Goal: Check status

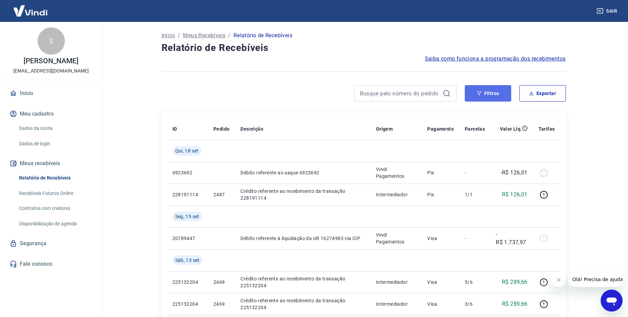
click at [487, 96] on button "Filtros" at bounding box center [488, 93] width 46 height 16
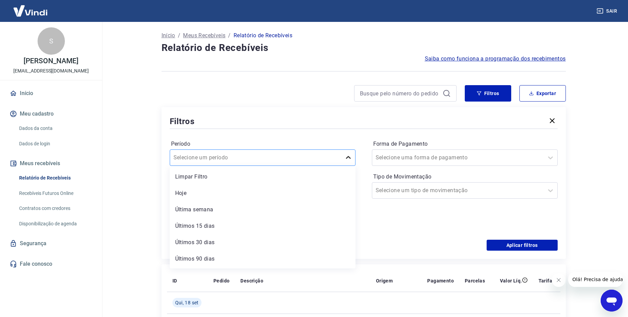
click at [345, 157] on icon at bounding box center [348, 157] width 8 height 8
click at [209, 262] on div "Últimos 90 dias" at bounding box center [263, 259] width 186 height 14
click at [347, 190] on icon at bounding box center [346, 190] width 8 height 8
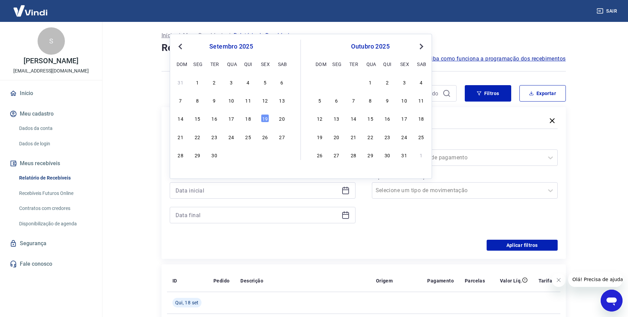
click at [181, 45] on span "Previous Month" at bounding box center [181, 46] width 0 height 8
click at [265, 80] on div "1" at bounding box center [265, 82] width 8 height 8
type input "01/08/2025"
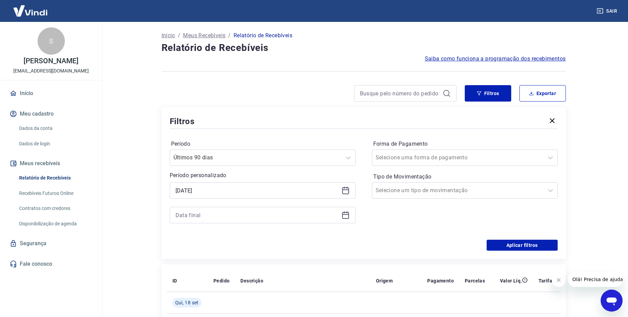
click at [344, 214] on icon at bounding box center [345, 214] width 7 height 1
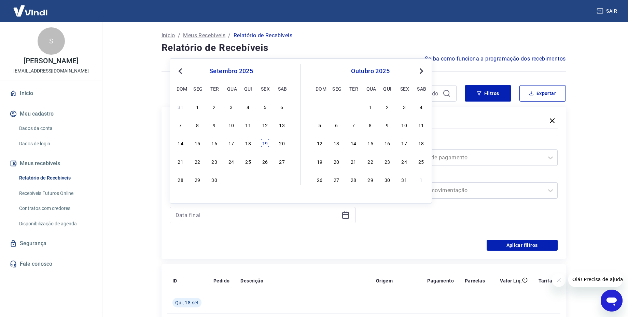
click at [265, 145] on div "19" at bounding box center [265, 143] width 8 height 8
type input "19/09/2025"
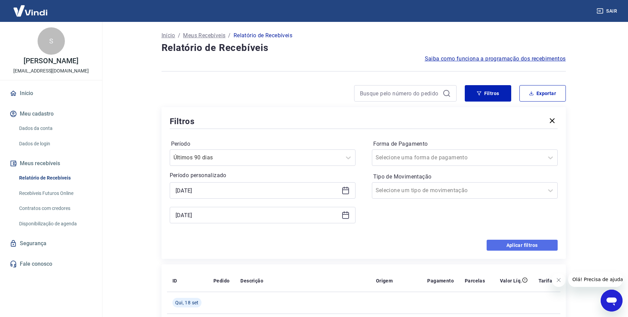
click at [501, 249] on button "Aplicar filtros" at bounding box center [522, 244] width 71 height 11
